Goal: Register for event/course

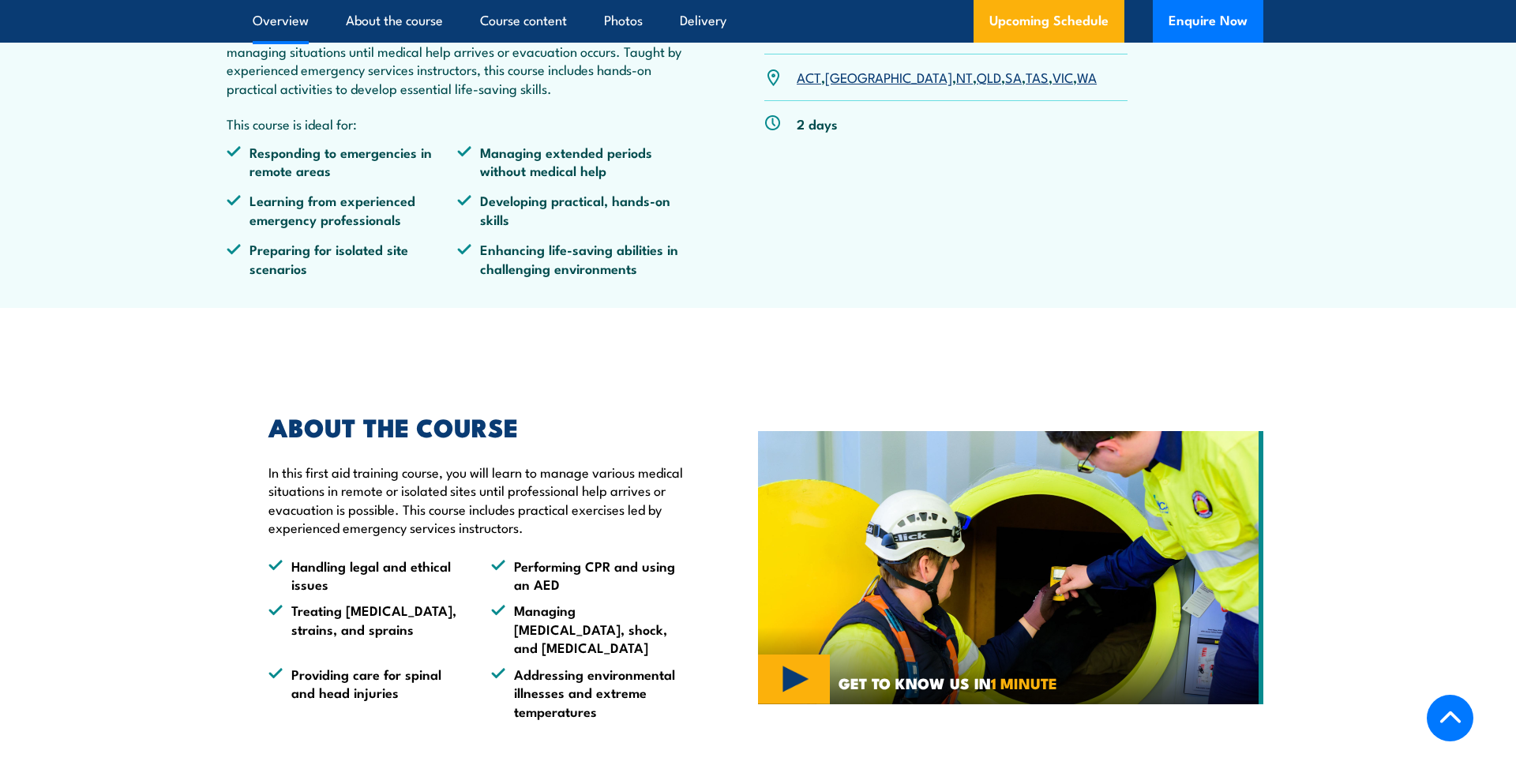
scroll to position [646, 0]
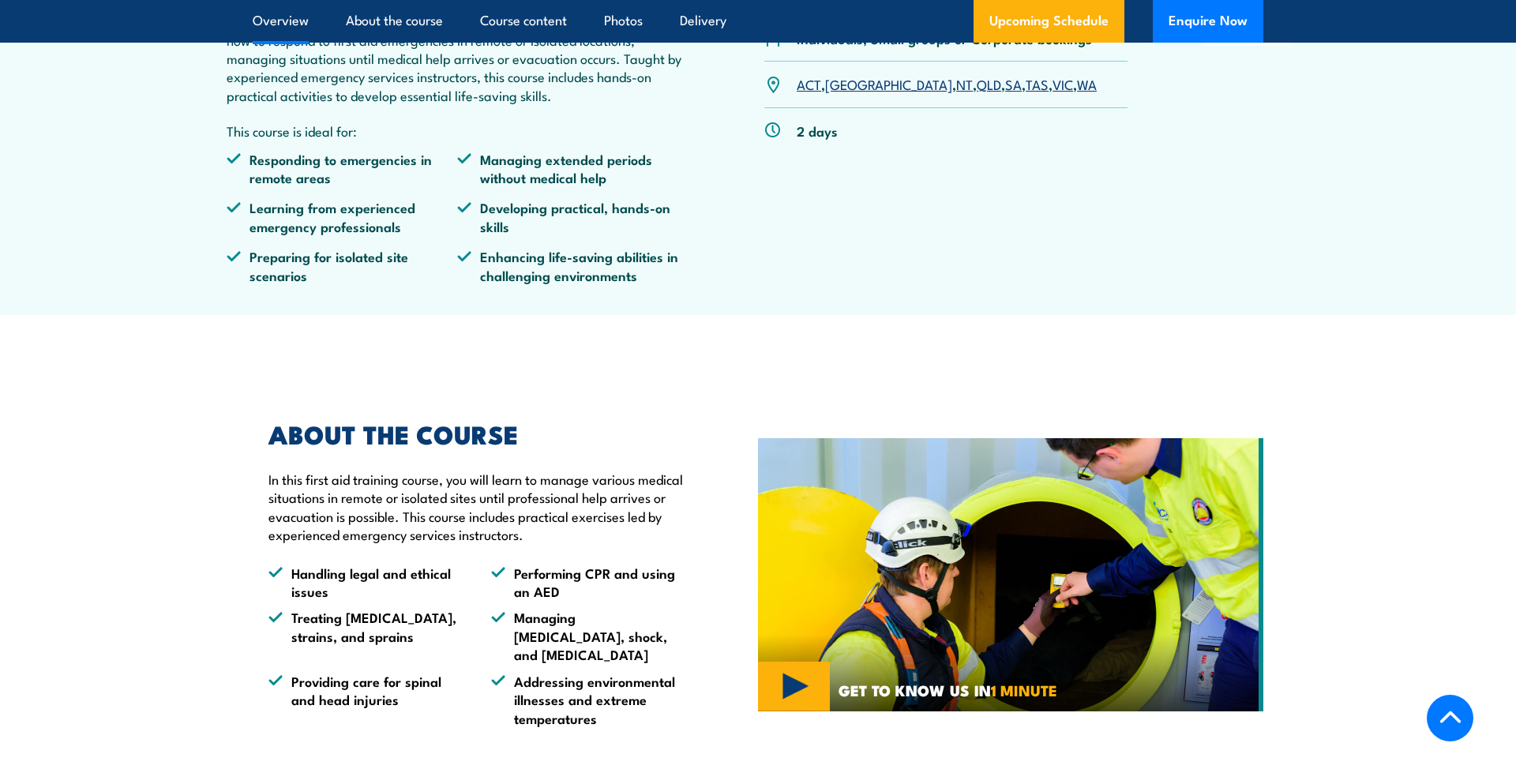
click at [1005, 88] on link "SA" at bounding box center [1013, 84] width 16 height 19
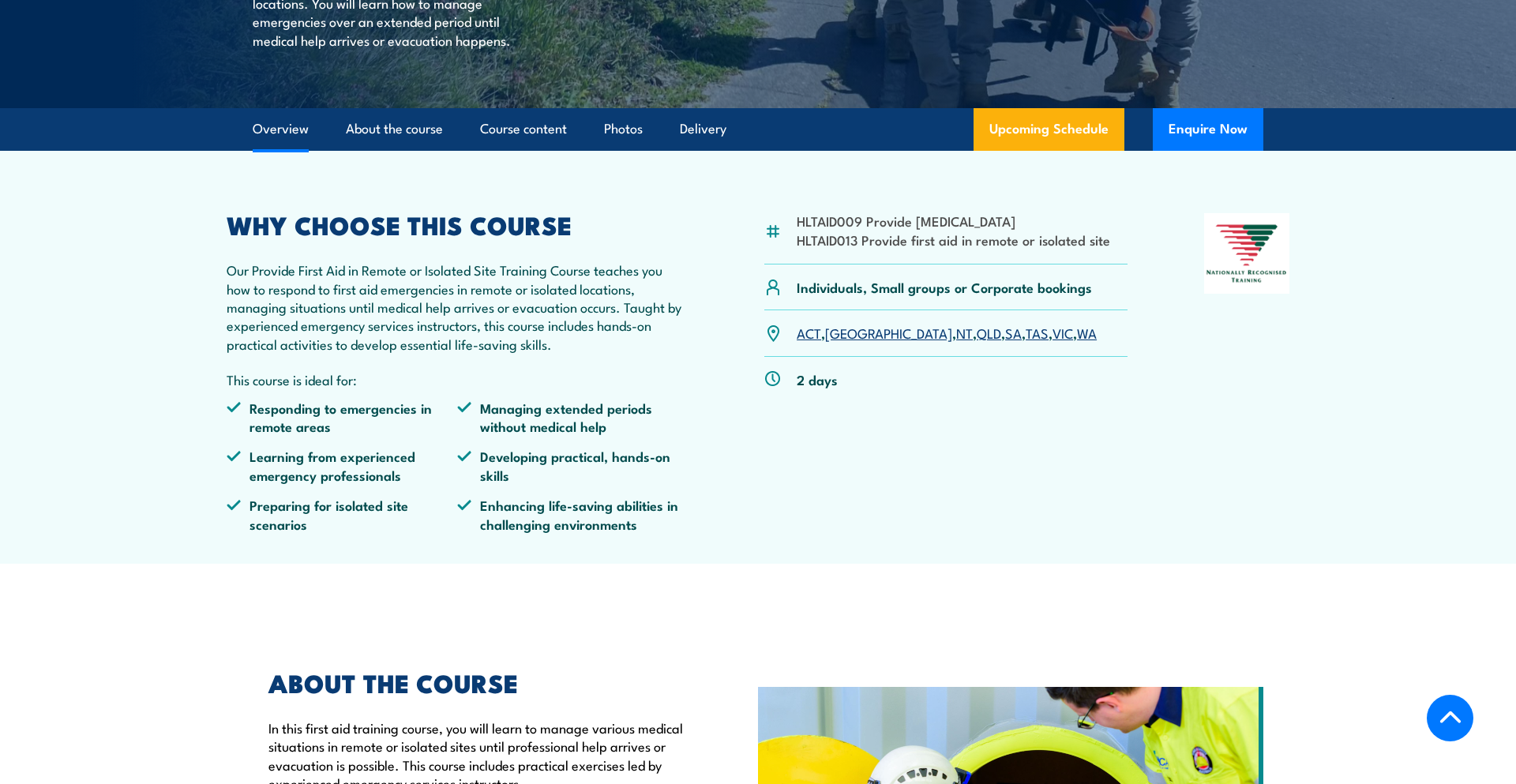
scroll to position [384, 0]
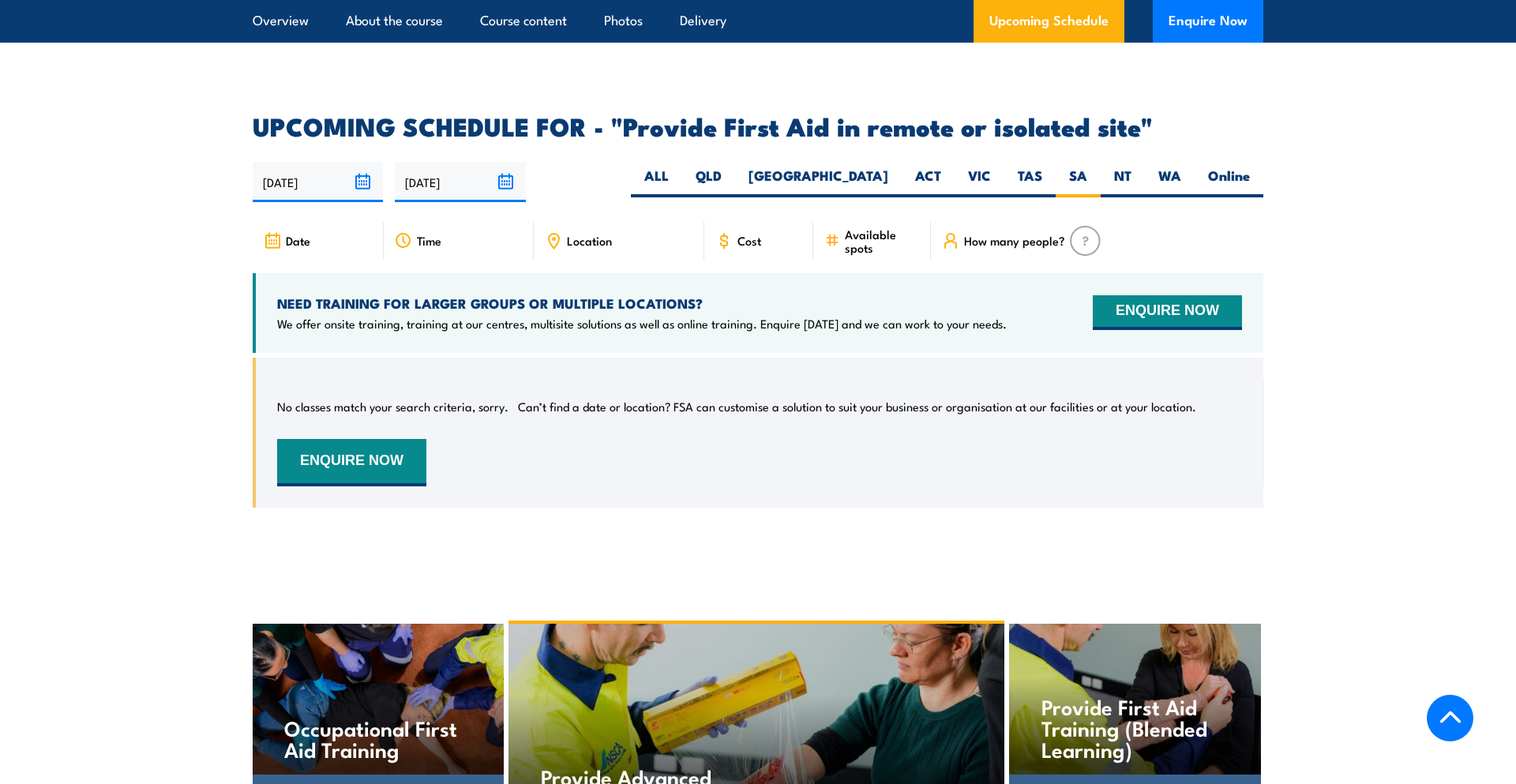
scroll to position [2688, 0]
click at [585, 222] on div "Location" at bounding box center [619, 242] width 170 height 38
click at [610, 234] on span "Location" at bounding box center [588, 241] width 45 height 13
